Goal: Information Seeking & Learning: Learn about a topic

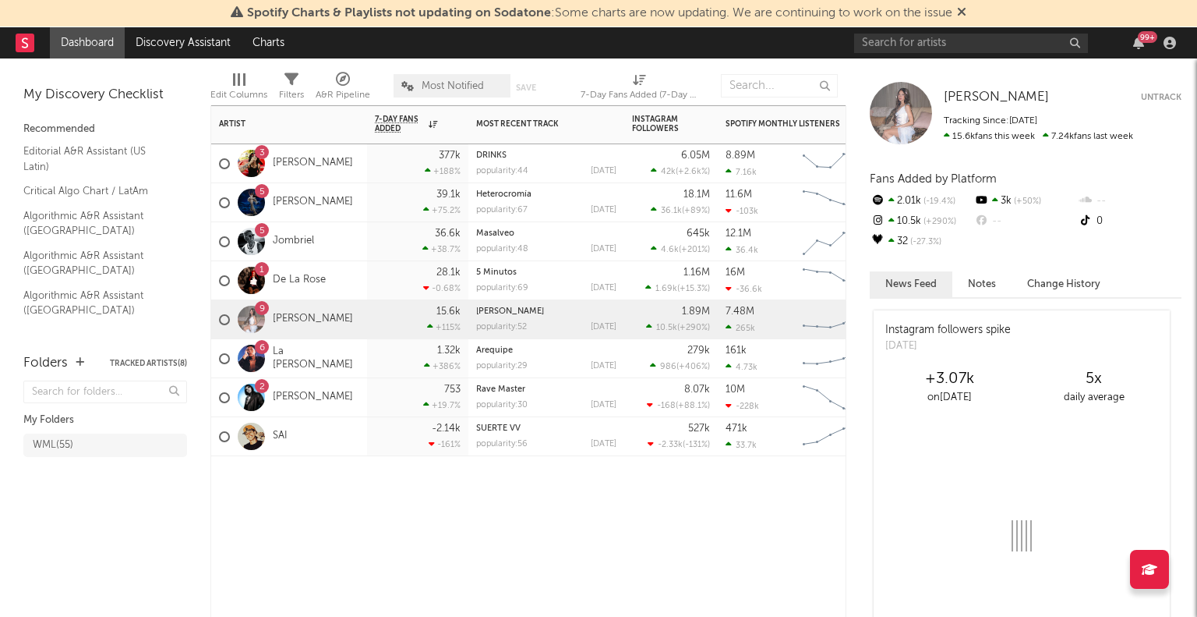
click at [362, 355] on div "6 La [PERSON_NAME]" at bounding box center [289, 358] width 156 height 39
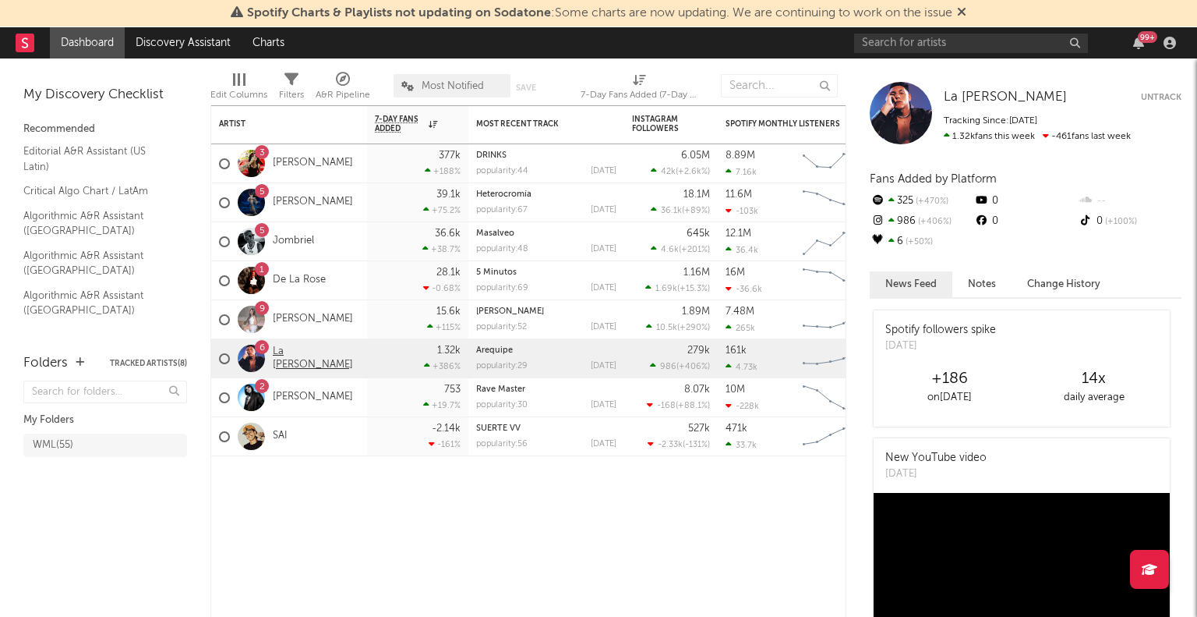
click at [284, 358] on link "La [PERSON_NAME]" at bounding box center [316, 358] width 87 height 27
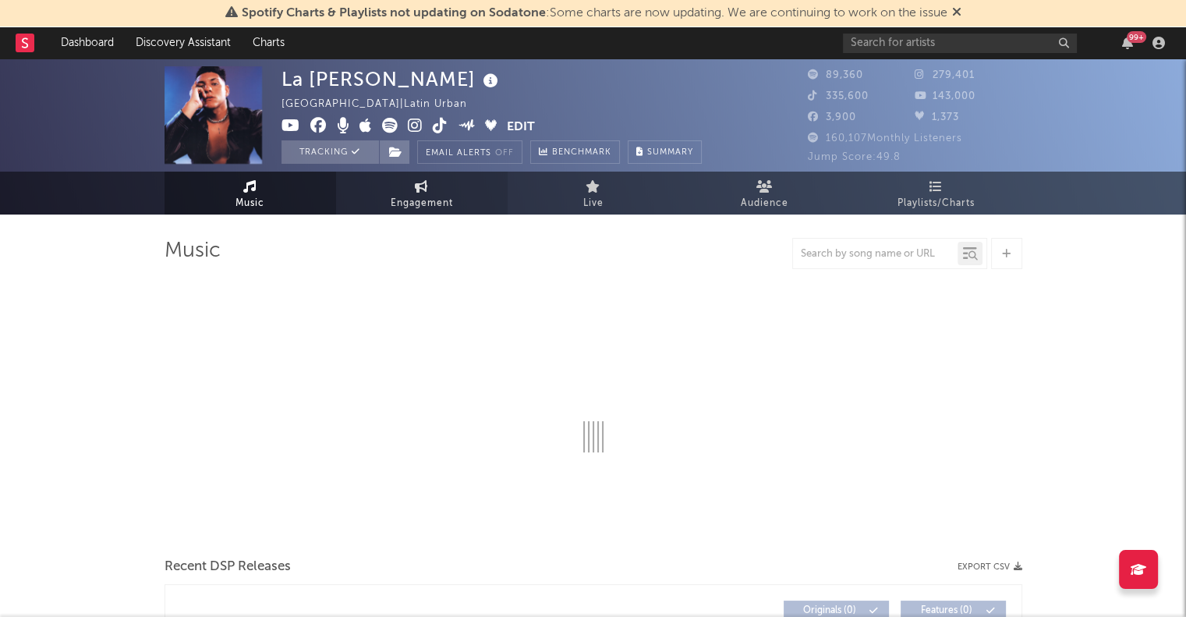
select select "6m"
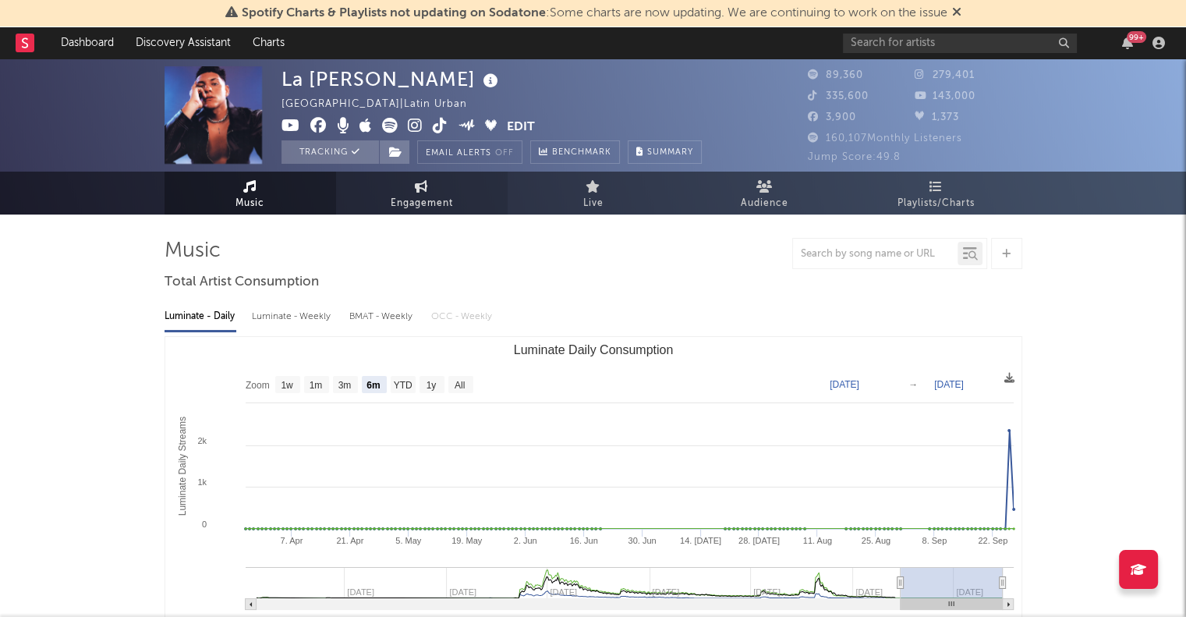
click at [424, 194] on span "Engagement" at bounding box center [422, 203] width 62 height 19
select select "1w"
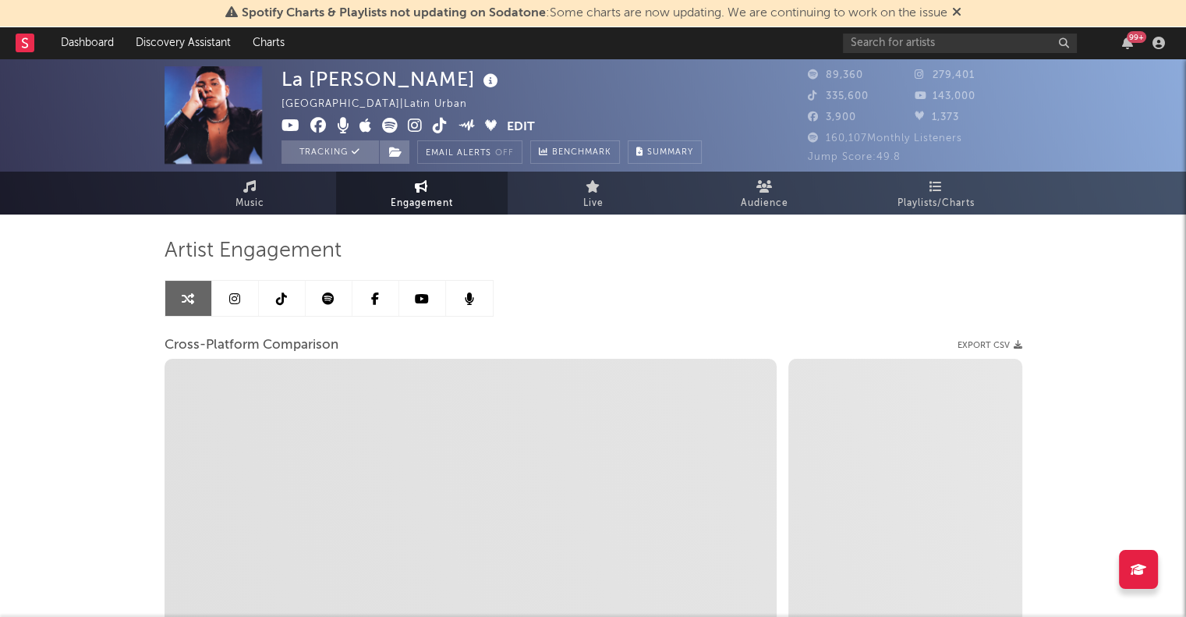
select select "1m"
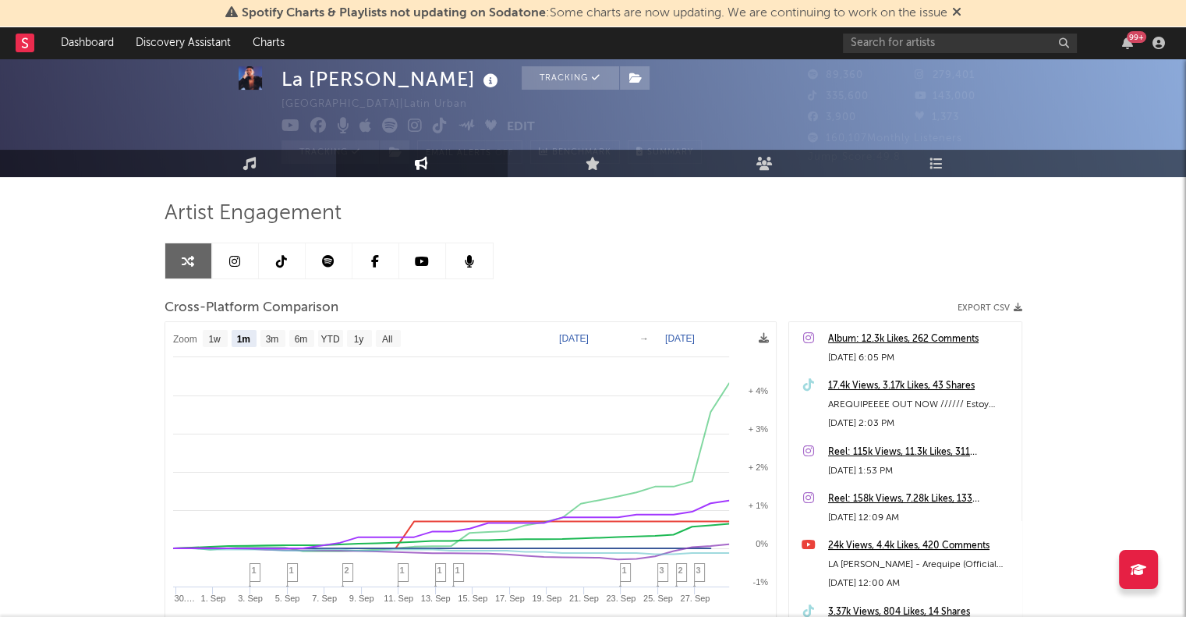
scroll to position [37, 0]
